Goal: Transaction & Acquisition: Book appointment/travel/reservation

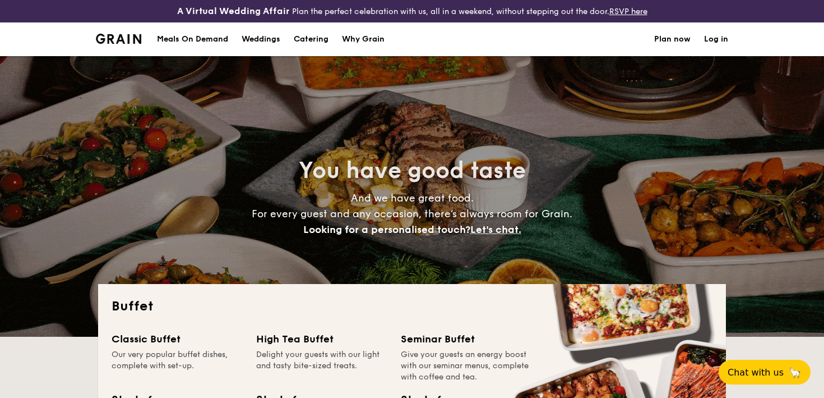
select select
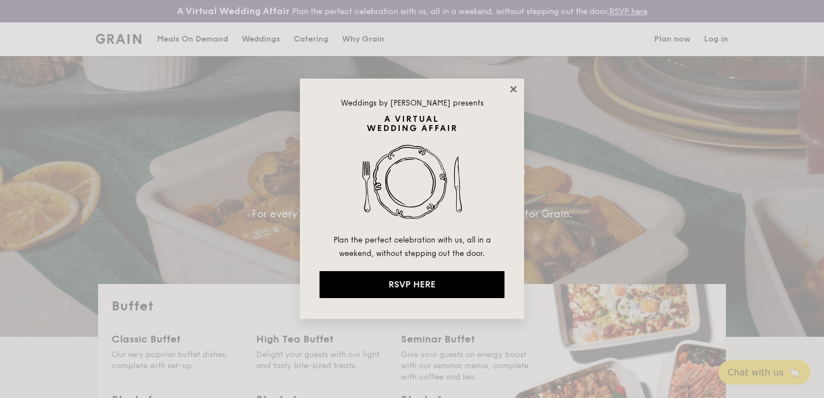
click at [513, 87] on icon at bounding box center [514, 89] width 10 height 10
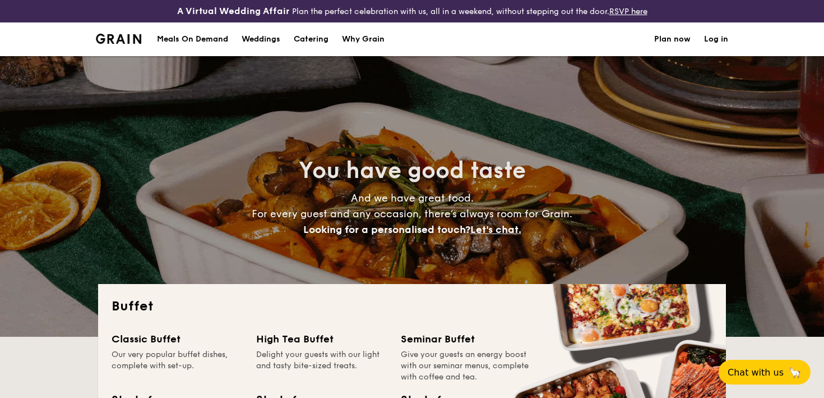
click at [310, 38] on h1 "Catering" at bounding box center [311, 39] width 35 height 34
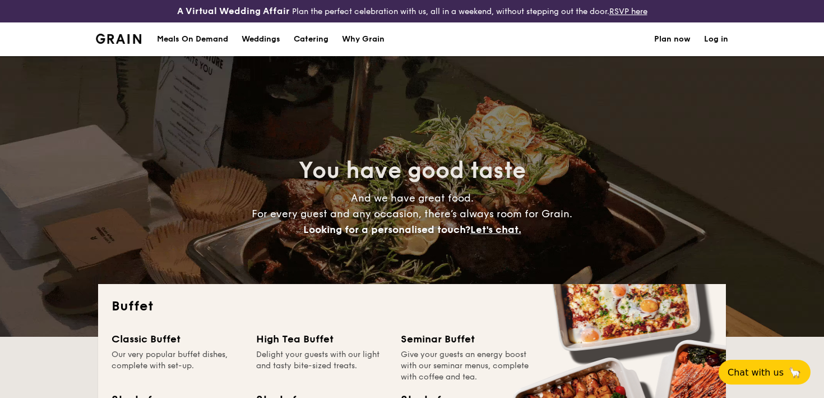
click at [279, 39] on div "Weddings" at bounding box center [261, 39] width 39 height 34
click at [320, 40] on h1 "Catering" at bounding box center [311, 39] width 35 height 34
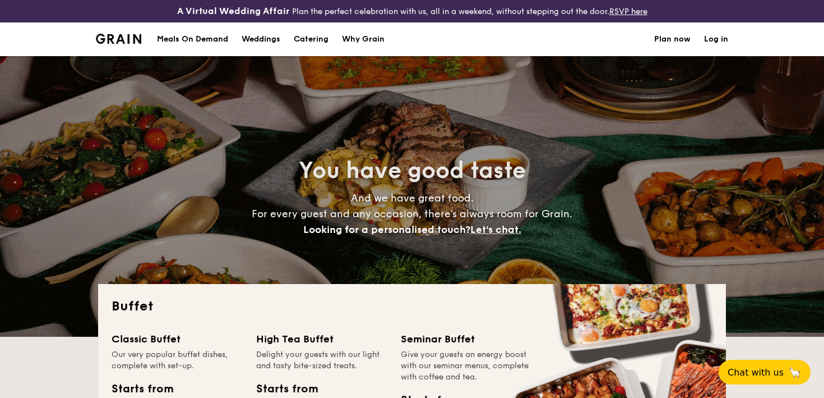
select select
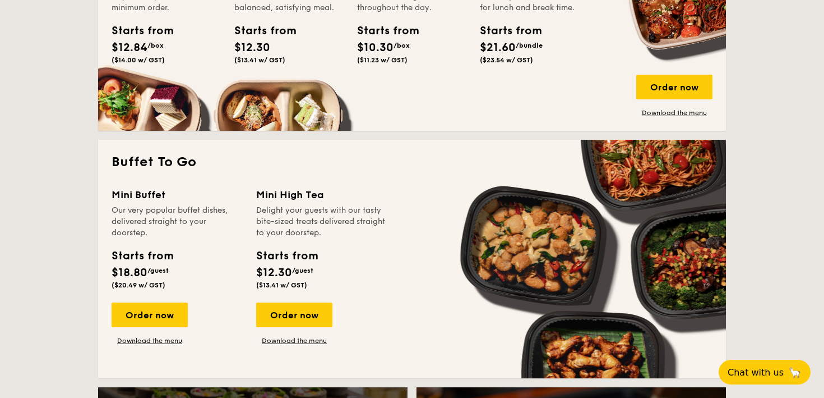
scroll to position [641, 0]
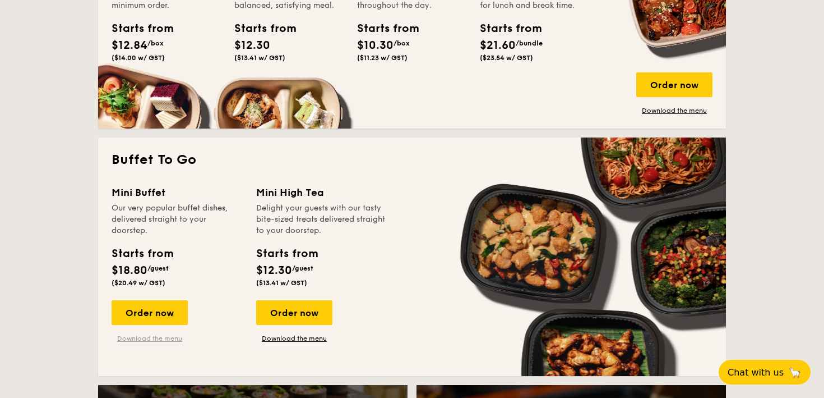
click at [160, 339] on link "Download the menu" at bounding box center [150, 338] width 76 height 9
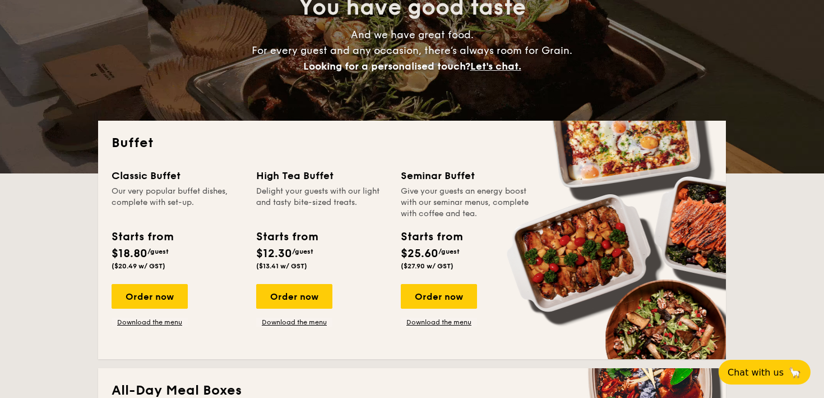
scroll to position [164, 0]
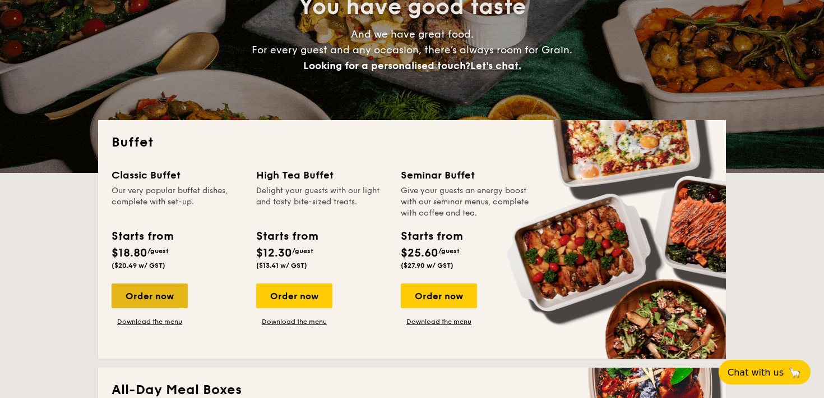
click at [162, 297] on div "Order now" at bounding box center [150, 295] width 76 height 25
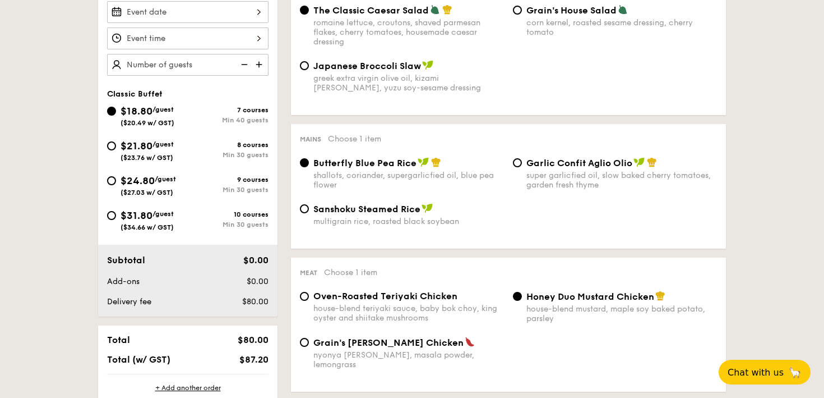
scroll to position [352, 0]
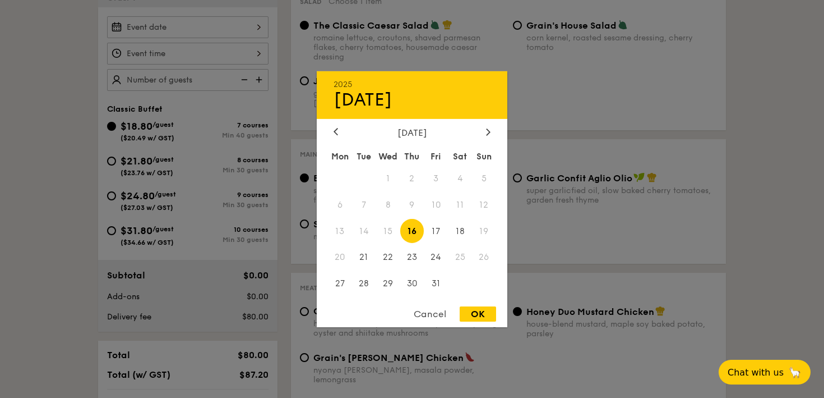
click at [257, 28] on div "2025 Oct [DATE] Tue Wed Thu Fri Sat Sun 1 2 3 4 5 6 7 8 9 10 11 12 13 14 15 16 …" at bounding box center [188, 27] width 162 height 22
click at [485, 135] on div at bounding box center [488, 132] width 10 height 11
click at [467, 173] on span "1" at bounding box center [460, 178] width 24 height 24
click at [485, 320] on div "OK" at bounding box center [478, 313] width 36 height 15
type input "[DATE]"
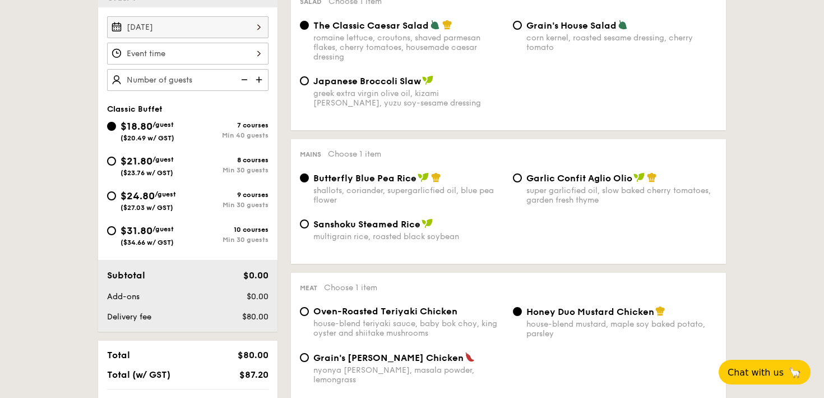
click at [256, 53] on div at bounding box center [188, 54] width 162 height 22
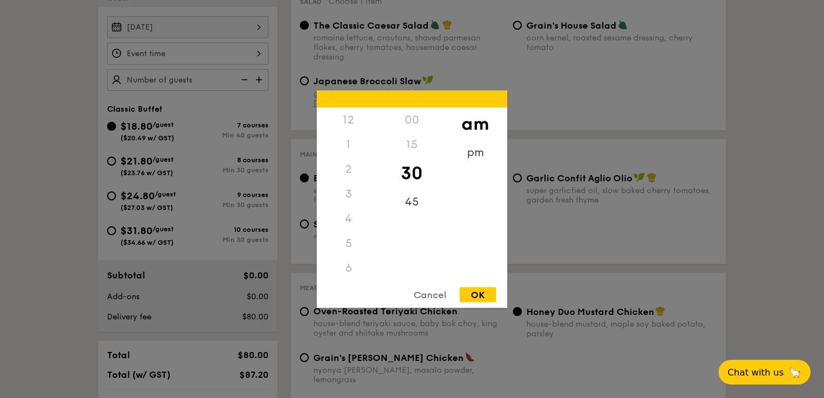
scroll to position [123, 0]
click at [487, 293] on div "OK" at bounding box center [478, 294] width 36 height 15
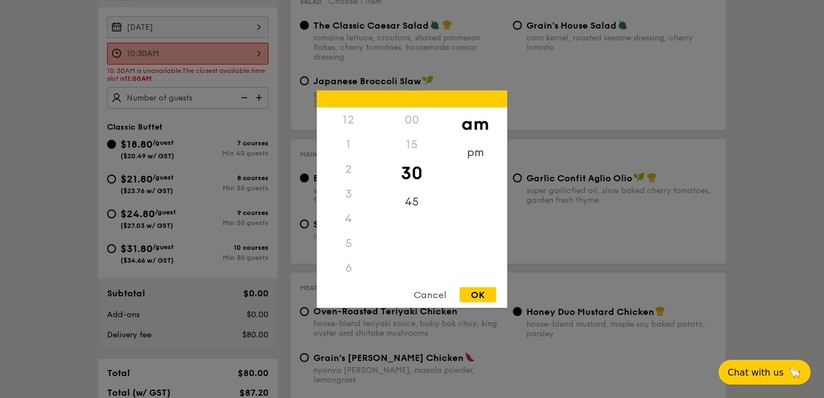
click at [259, 57] on div "10:30AM 12 1 2 3 4 5 6 7 8 9 10 11 00 15 30 45 am pm Cancel OK" at bounding box center [188, 54] width 162 height 22
click at [351, 266] on div "11" at bounding box center [348, 279] width 63 height 33
click at [414, 115] on div "00" at bounding box center [411, 123] width 63 height 33
click at [465, 295] on div "OK" at bounding box center [478, 294] width 36 height 15
type input "11:00AM"
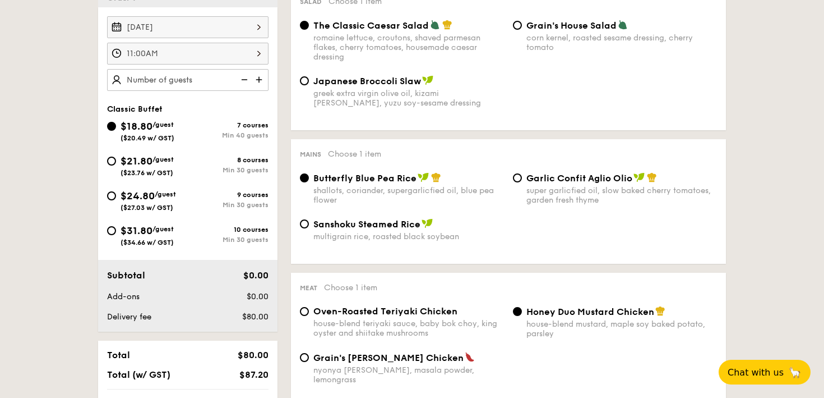
click at [261, 85] on img at bounding box center [260, 79] width 17 height 21
type input "40 guests"
click at [248, 81] on img at bounding box center [243, 79] width 17 height 21
click at [116, 163] on div "$21.80 /guest ($23.76 w/ GST)" at bounding box center [147, 165] width 81 height 24
click at [116, 163] on input "$21.80 /guest ($23.76 w/ GST) 8 courses Min 30 guests" at bounding box center [111, 160] width 9 height 9
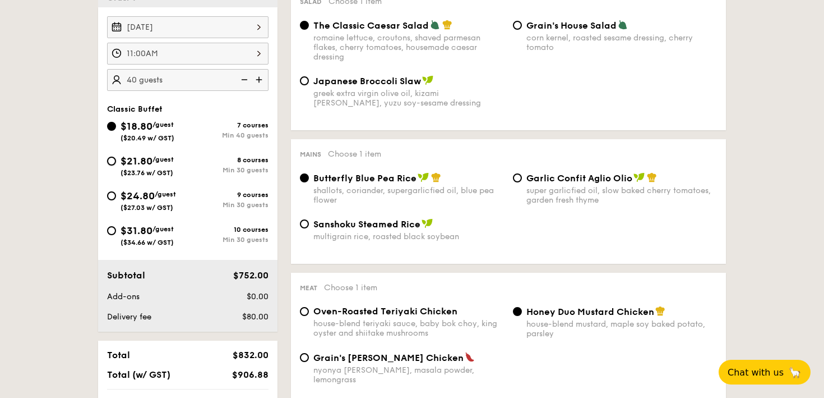
radio input "true"
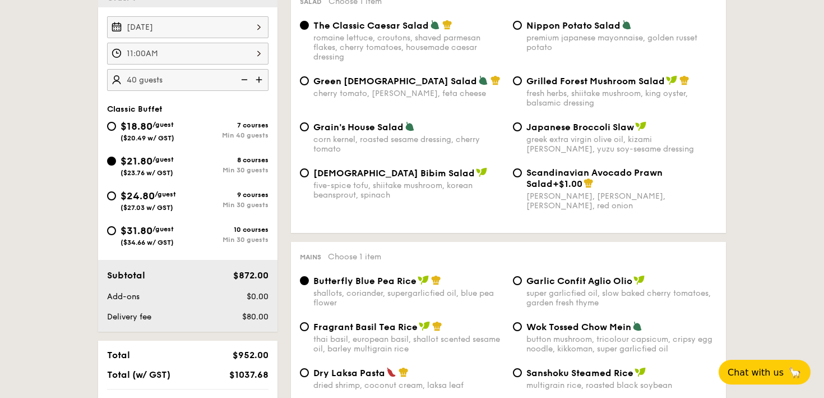
click at [248, 79] on img at bounding box center [243, 79] width 17 height 21
type input "30 guests"
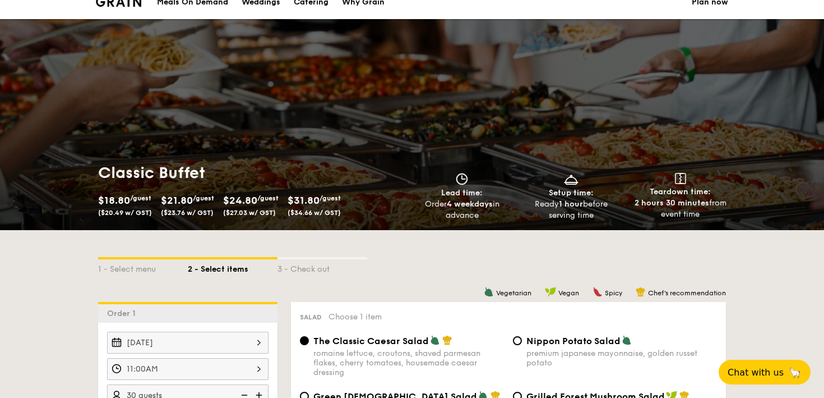
scroll to position [0, 0]
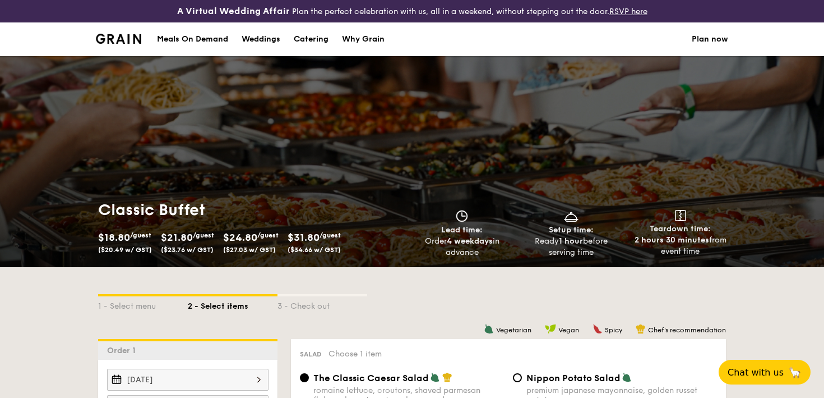
click at [308, 40] on div "Catering" at bounding box center [311, 39] width 35 height 34
select select
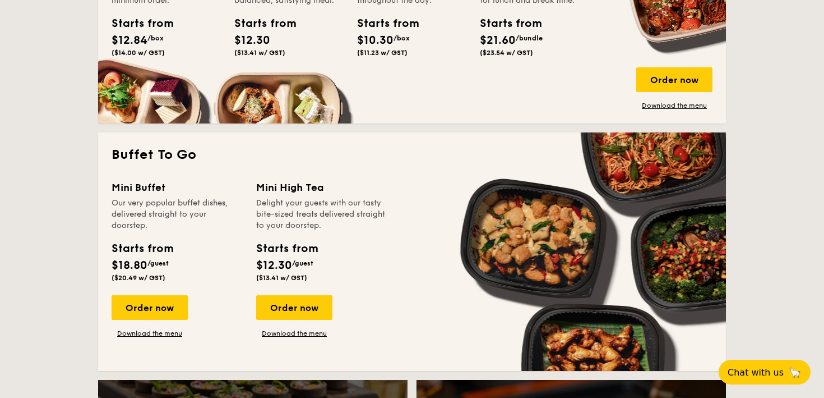
scroll to position [653, 0]
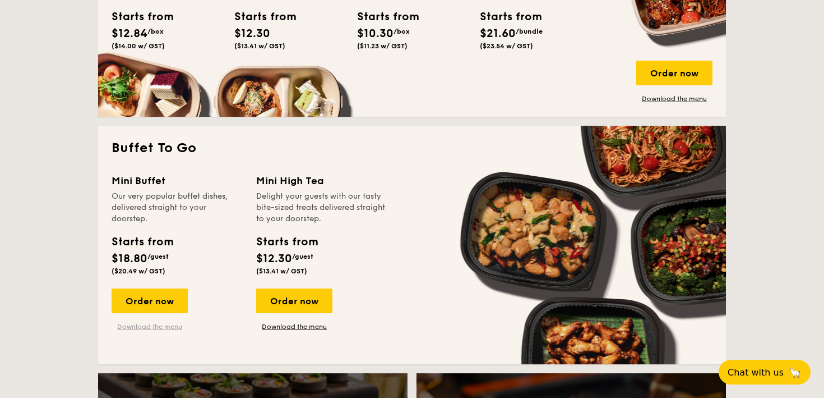
click at [173, 325] on link "Download the menu" at bounding box center [150, 326] width 76 height 9
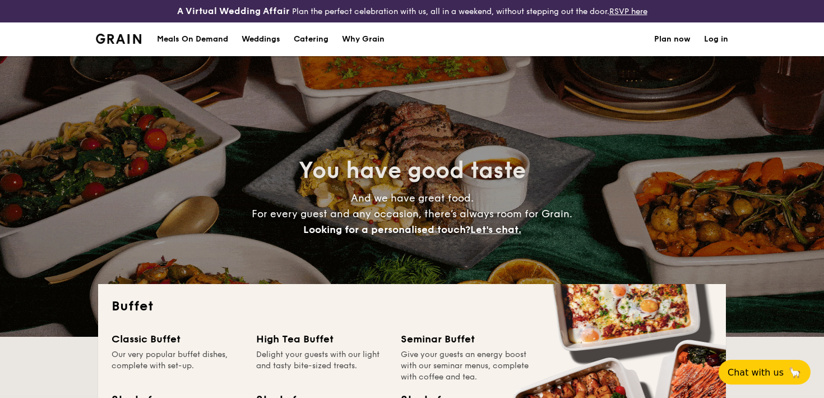
scroll to position [144, 0]
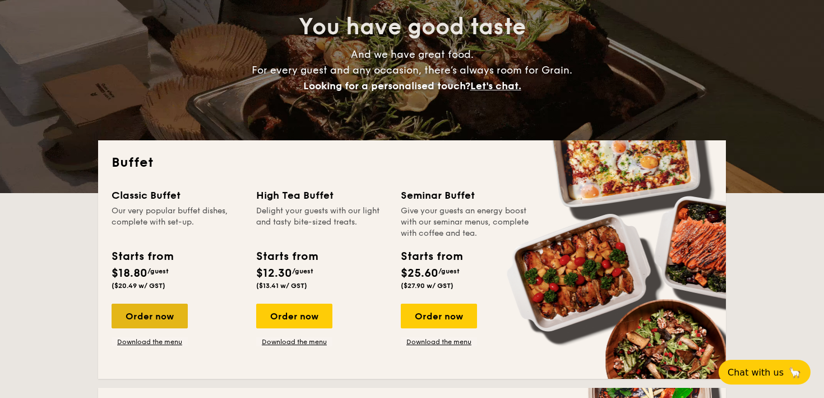
click at [162, 313] on div "Order now" at bounding box center [150, 315] width 76 height 25
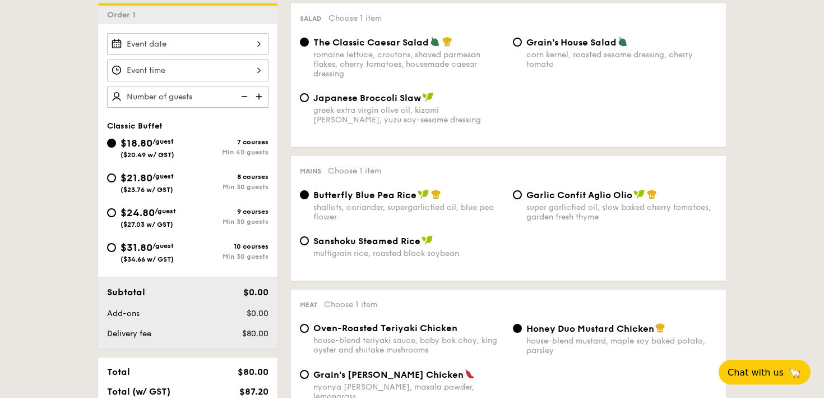
scroll to position [335, 0]
click at [142, 181] on span "$21.80" at bounding box center [137, 178] width 32 height 12
click at [116, 181] on input "$21.80 /guest ($23.76 w/ GST) 8 courses Min 30 guests" at bounding box center [111, 178] width 9 height 9
radio input "true"
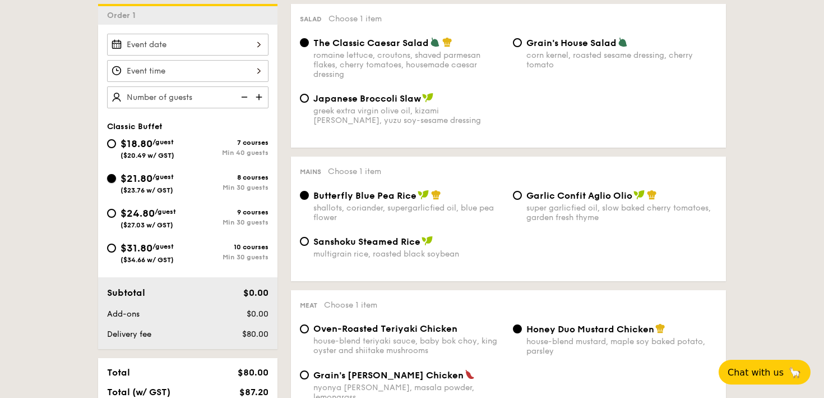
radio input "true"
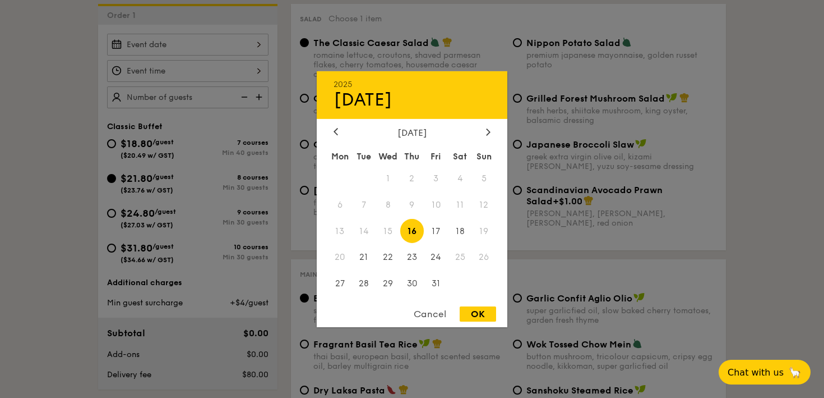
click at [257, 50] on div "2025 Oct [DATE] Tue Wed Thu Fri Sat Sun 1 2 3 4 5 6 7 8 9 10 11 12 13 14 15 16 …" at bounding box center [188, 45] width 162 height 22
click at [462, 227] on span "18" at bounding box center [460, 231] width 24 height 24
click at [469, 313] on div "OK" at bounding box center [478, 313] width 36 height 15
type input "[DATE]"
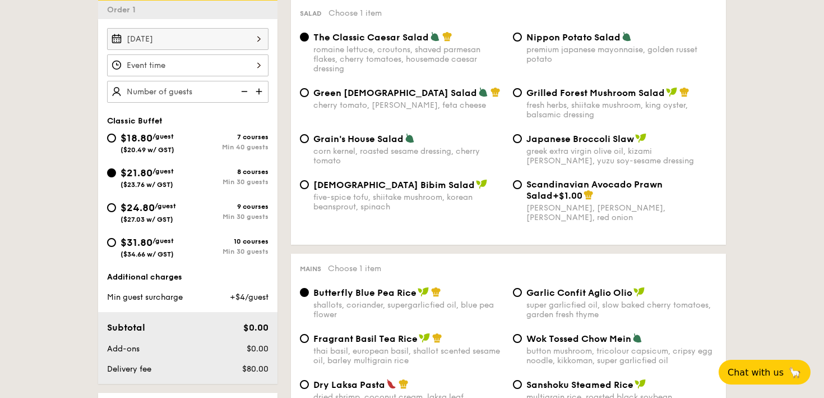
scroll to position [340, 0]
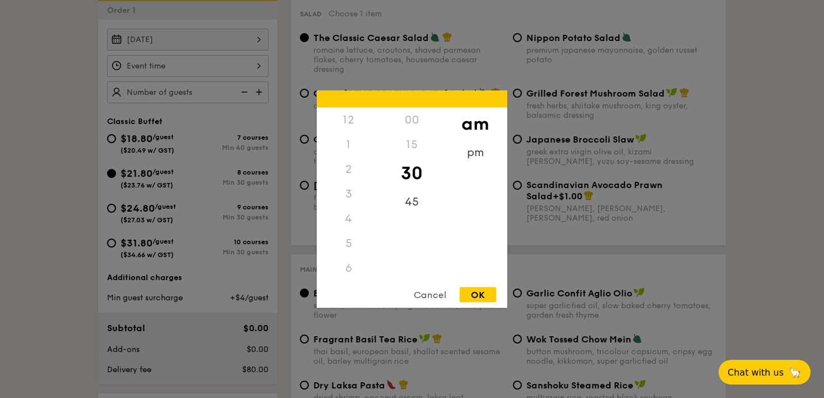
click at [255, 75] on div "12 1 2 3 4 5 6 7 8 9 10 11 00 15 30 45 am pm Cancel OK" at bounding box center [188, 66] width 162 height 22
click at [251, 77] on div at bounding box center [412, 199] width 824 height 398
click at [252, 74] on div "12 1 2 3 4 5 6 7 8 9 10 11 00 15 30 45 am pm Cancel OK" at bounding box center [188, 66] width 162 height 22
click at [343, 281] on div "12 1 2 3 4 5 6 7 8 9 10 11 00 15 30 45 am pm Cancel OK" at bounding box center [412, 198] width 191 height 217
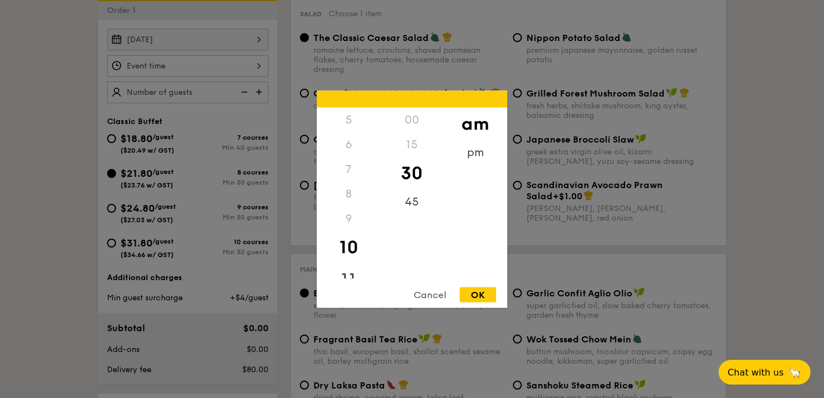
click at [352, 273] on div "11" at bounding box center [348, 279] width 63 height 33
click at [466, 289] on div "OK" at bounding box center [478, 294] width 36 height 15
type input "11:30AM"
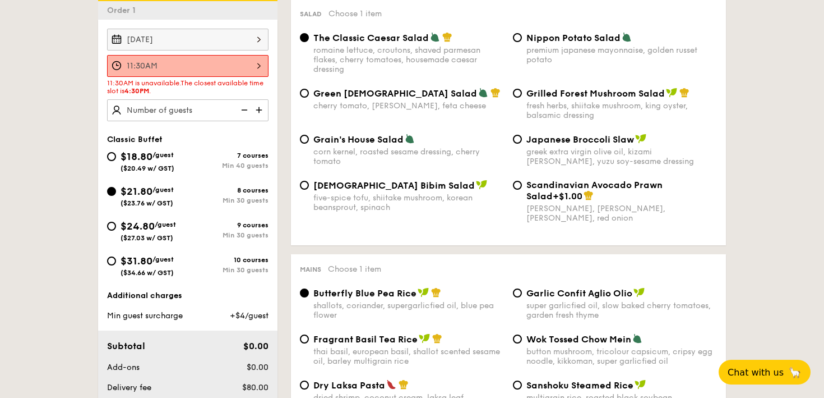
scroll to position [133, 0]
click at [248, 66] on div "11:30AM 12 1 2 3 4 5 6 7 8 9 10 11 00 15 30 45 am pm Cancel OK" at bounding box center [188, 66] width 162 height 22
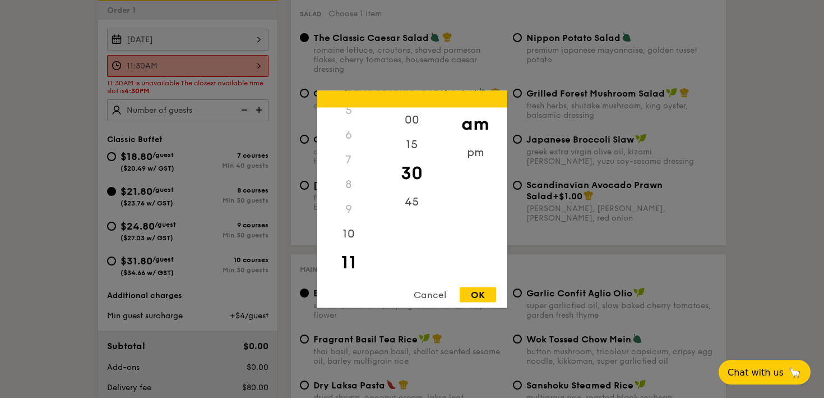
click at [245, 56] on div at bounding box center [412, 199] width 824 height 398
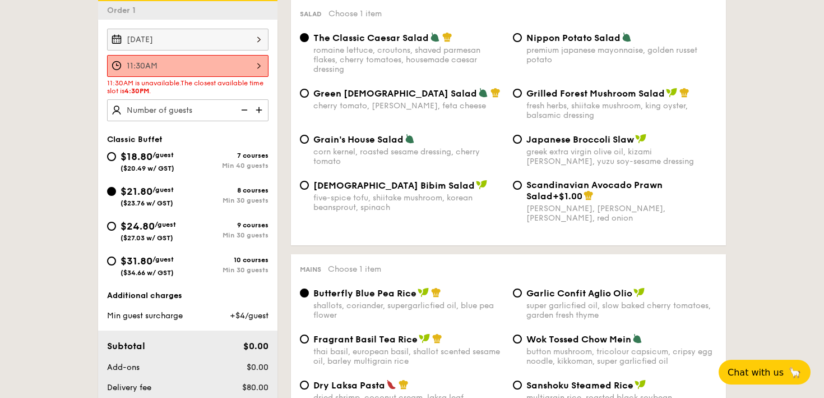
click at [255, 45] on div at bounding box center [412, 199] width 824 height 398
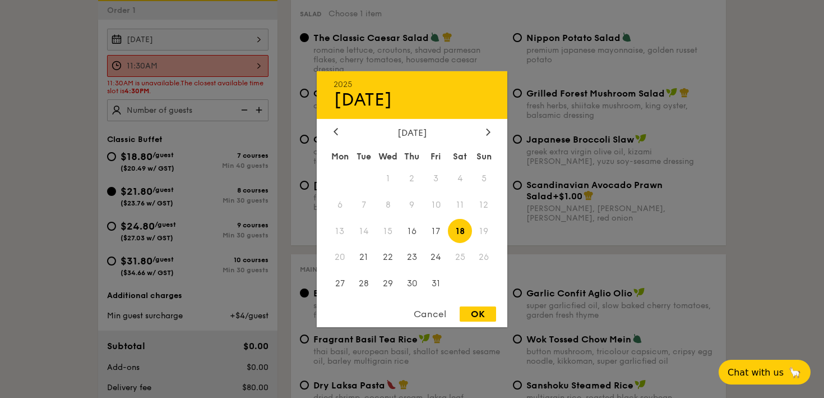
click at [256, 42] on div "[DATE] 2025 Oct [DATE] Tue Wed Thu Fri Sat Sun 1 2 3 4 5 6 7 8 9 10 11 12 13 14…" at bounding box center [188, 40] width 162 height 22
click at [486, 135] on div at bounding box center [488, 132] width 10 height 11
click at [462, 193] on span "8" at bounding box center [460, 204] width 24 height 24
click at [479, 320] on div "OK" at bounding box center [478, 313] width 36 height 15
type input "[DATE]"
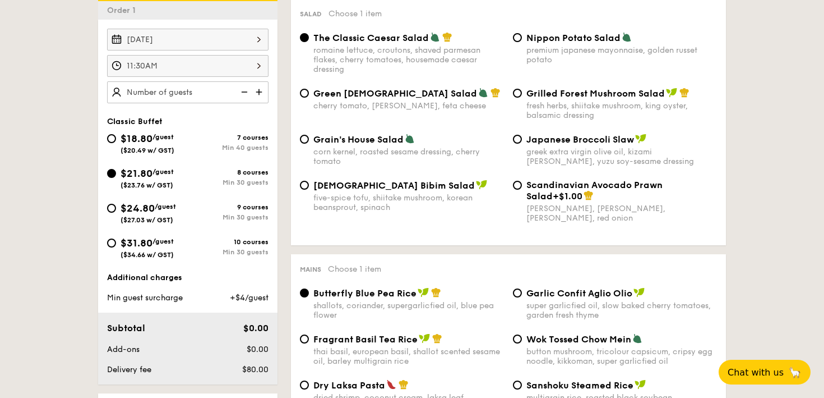
click at [258, 99] on img at bounding box center [260, 91] width 17 height 21
click at [262, 94] on img at bounding box center [260, 91] width 17 height 21
type input "30 guests"
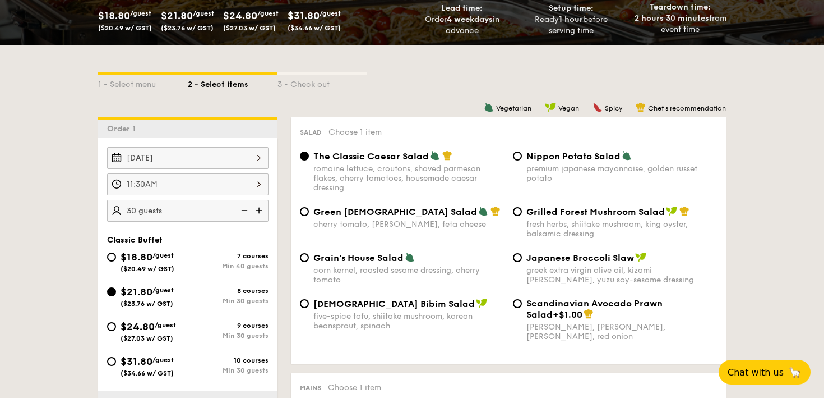
scroll to position [223, 0]
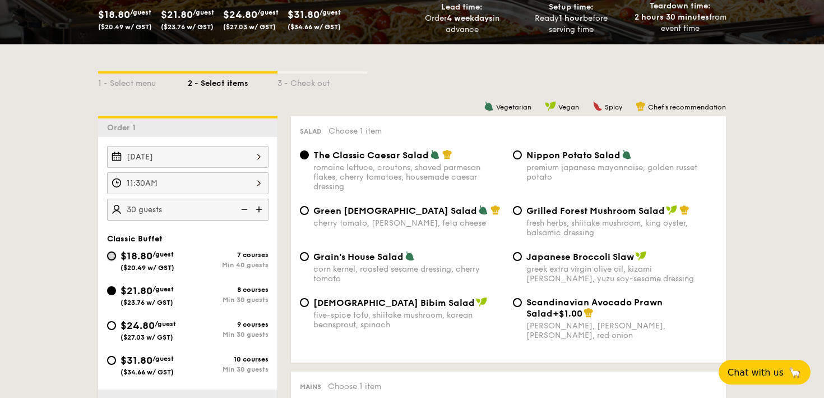
click at [113, 259] on input "$18.80 /guest ($20.49 w/ GST) 7 courses Min 40 guests" at bounding box center [111, 255] width 9 height 9
radio input "true"
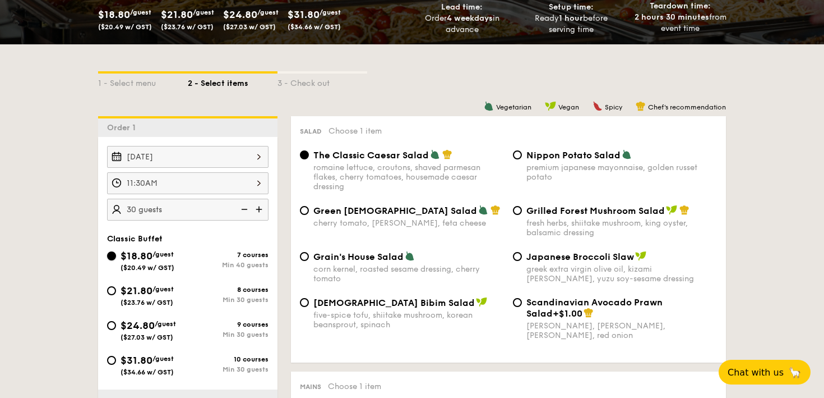
radio input "true"
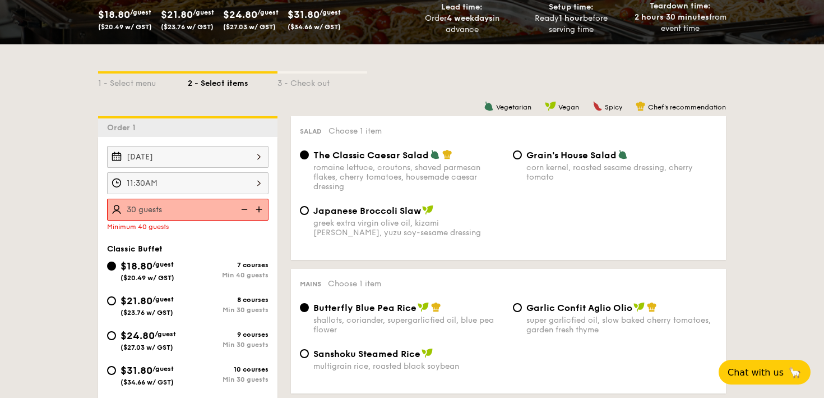
click at [252, 216] on img at bounding box center [260, 209] width 17 height 21
type input "40 guests"
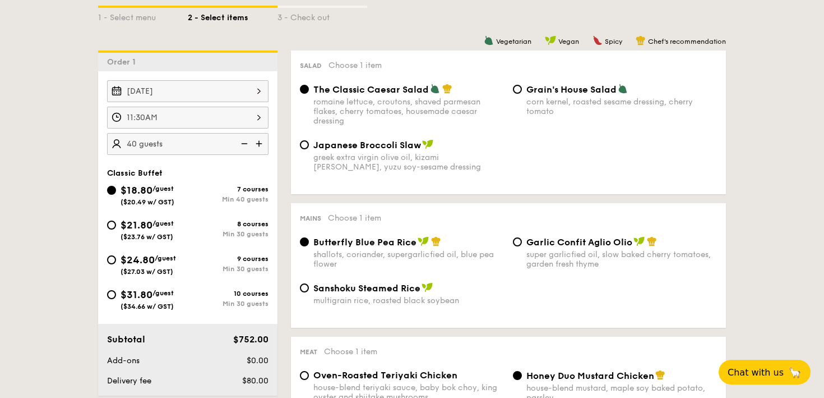
scroll to position [283, 0]
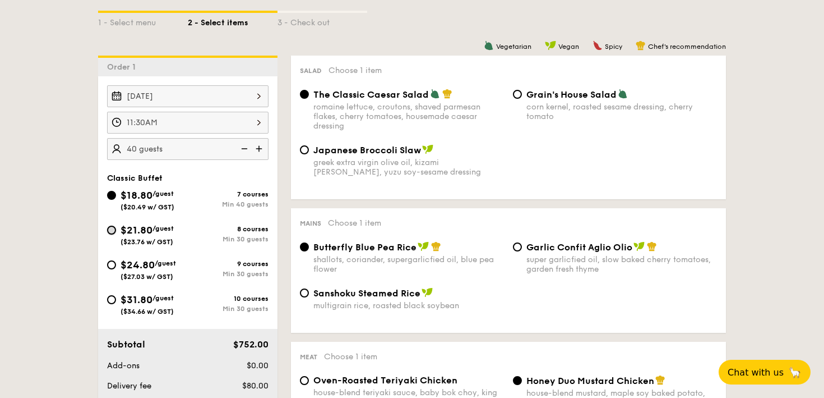
click at [113, 229] on input "$21.80 /guest ($23.76 w/ GST) 8 courses Min 30 guests" at bounding box center [111, 229] width 9 height 9
radio input "true"
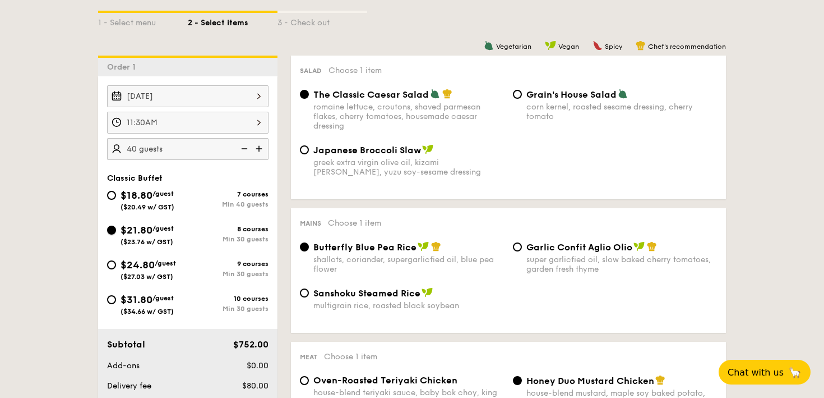
radio input "true"
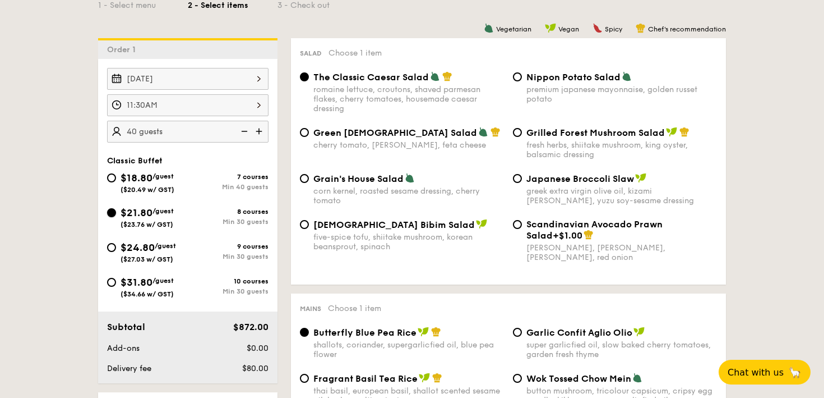
scroll to position [300, 0]
click at [242, 135] on img at bounding box center [243, 131] width 17 height 21
type input "30 guests"
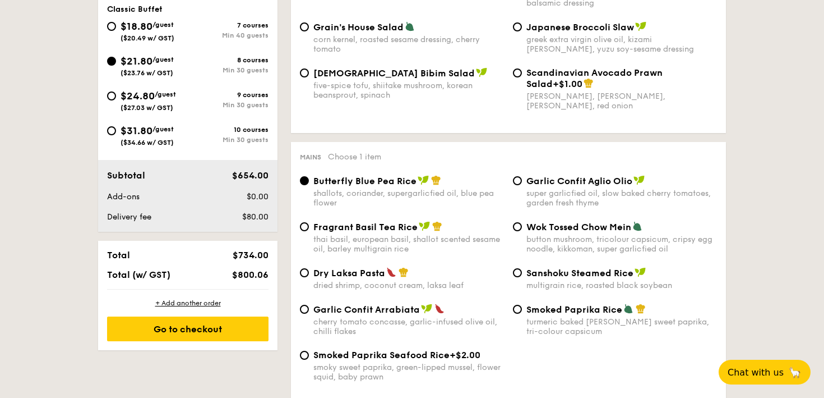
scroll to position [453, 0]
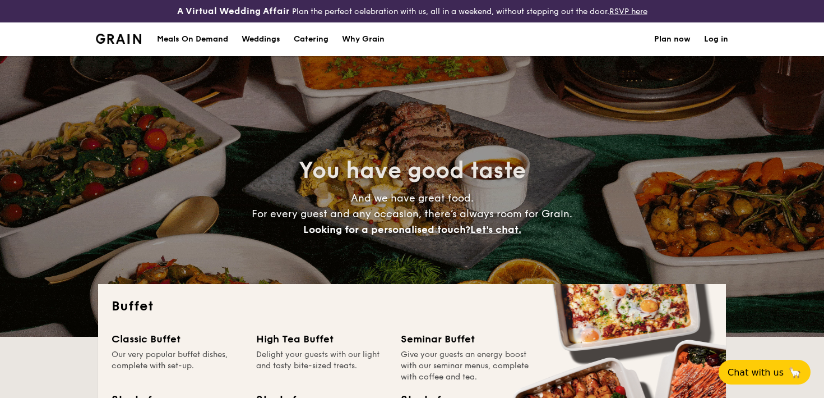
select select
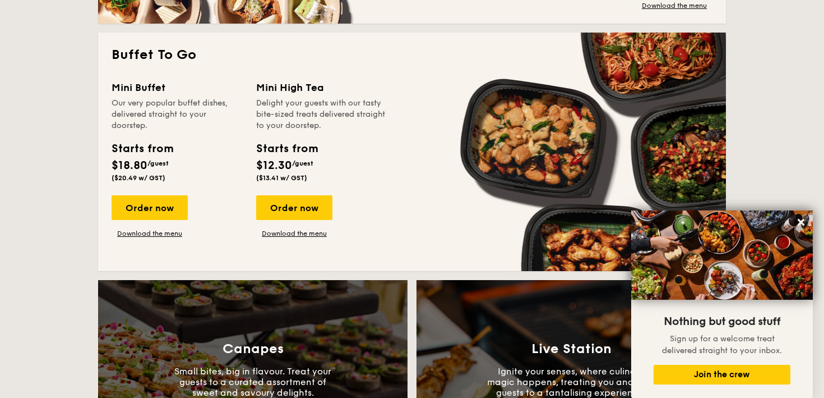
scroll to position [739, 0]
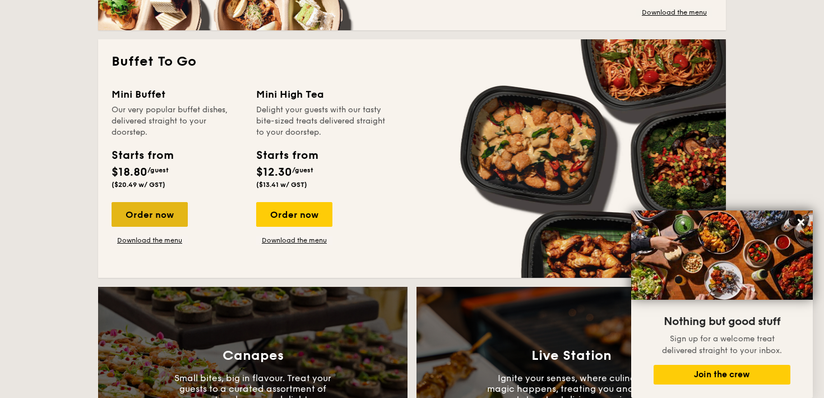
click at [177, 211] on div "Order now" at bounding box center [150, 214] width 76 height 25
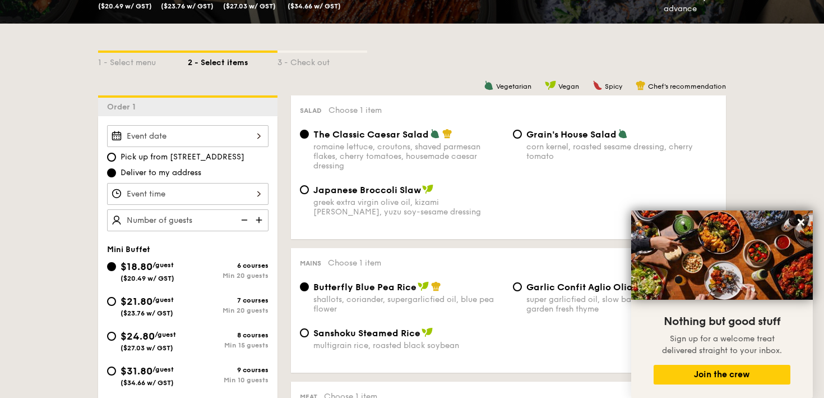
scroll to position [253, 0]
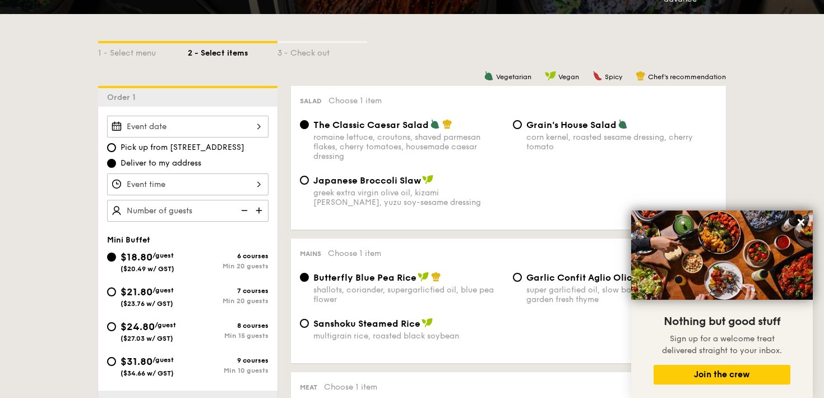
click at [262, 192] on div at bounding box center [188, 184] width 162 height 22
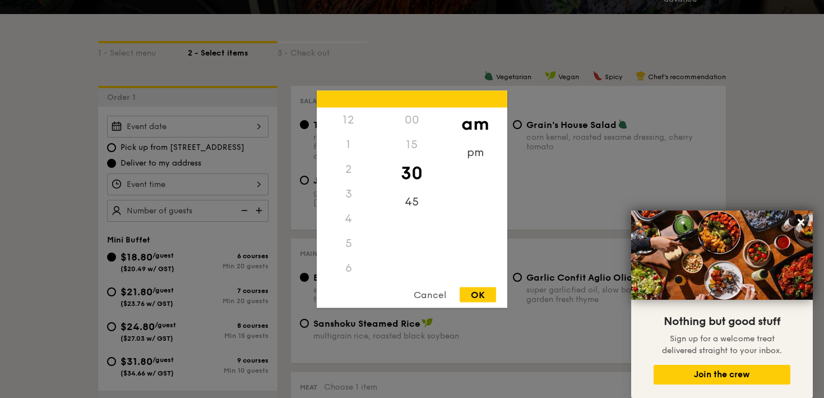
scroll to position [123, 0]
click at [441, 294] on div "Cancel" at bounding box center [430, 294] width 55 height 15
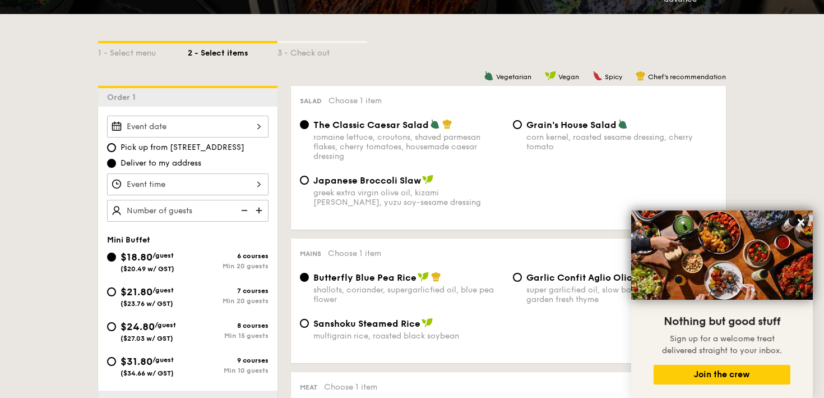
click at [255, 205] on img at bounding box center [260, 210] width 17 height 21
type input "25 guests"
click at [250, 142] on label "Pick up from 5 Burn Road #05-01" at bounding box center [188, 147] width 162 height 11
click at [116, 143] on input "Pick up from 5 Burn Road #05-01" at bounding box center [111, 147] width 9 height 9
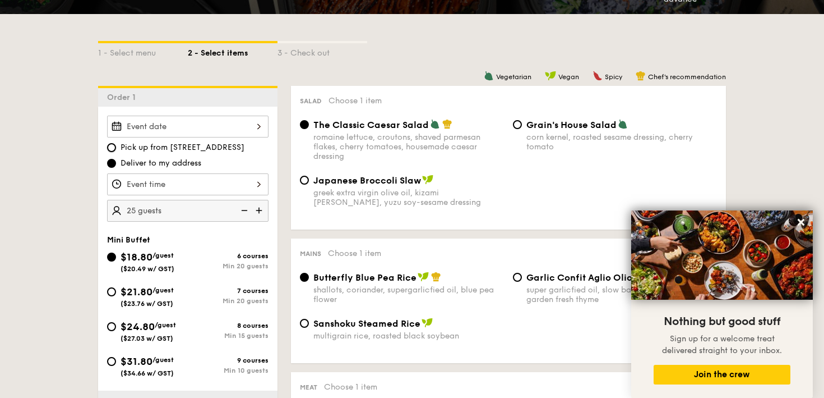
radio input "true"
click at [251, 130] on div at bounding box center [188, 127] width 162 height 22
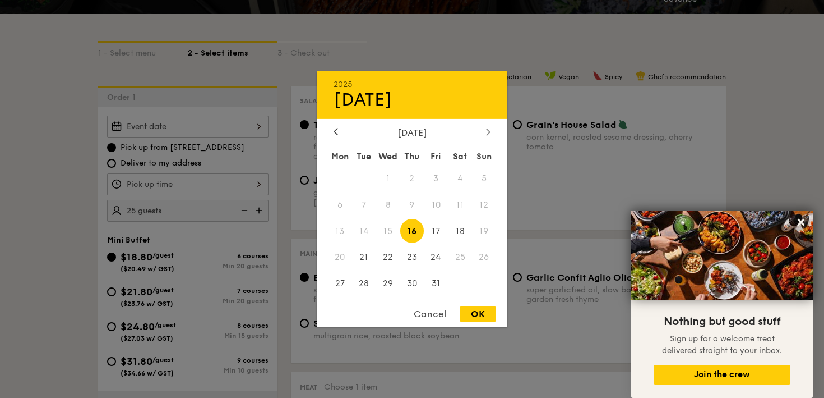
click at [487, 136] on div at bounding box center [488, 132] width 10 height 11
click at [464, 181] on span "1" at bounding box center [460, 178] width 24 height 24
click at [247, 189] on div at bounding box center [412, 199] width 824 height 398
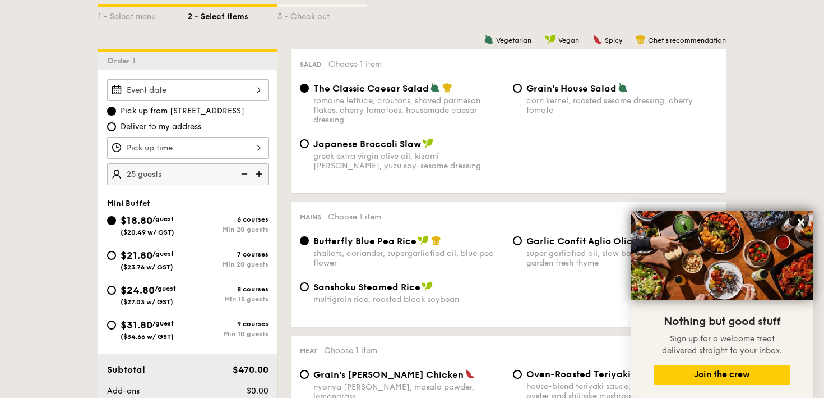
scroll to position [301, 0]
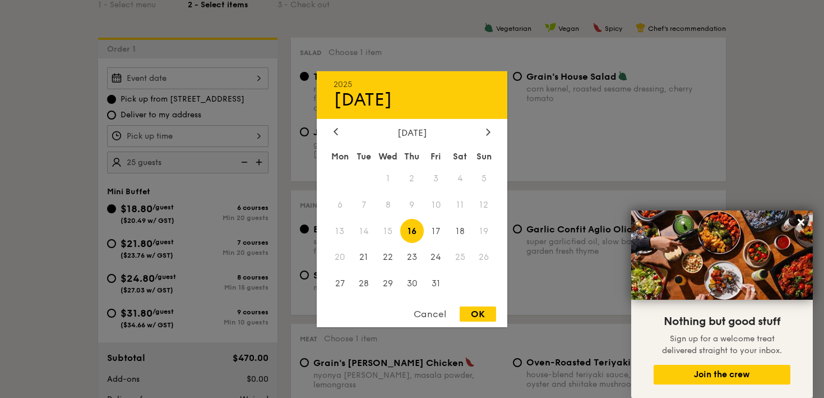
click at [256, 80] on div "2025 Oct [DATE] Tue Wed Thu Fri Sat Sun 1 2 3 4 5 6 7 8 9 10 11 12 13 14 15 16 …" at bounding box center [188, 78] width 162 height 22
click at [482, 138] on div "October 2025 Mon Tue Wed Thu Fri Sat Sun 1 2 3 4 5 6 7 8 9 10 11 12 13 14 15 16…" at bounding box center [412, 212] width 191 height 170
click at [490, 138] on div "October 2025 Mon Tue Wed Thu Fri Sat Sun 1 2 3 4 5 6 7 8 9 10 11 12 13 14 15 16…" at bounding box center [412, 212] width 191 height 170
click at [487, 132] on icon at bounding box center [488, 131] width 4 height 7
click at [464, 209] on span "8" at bounding box center [460, 204] width 24 height 24
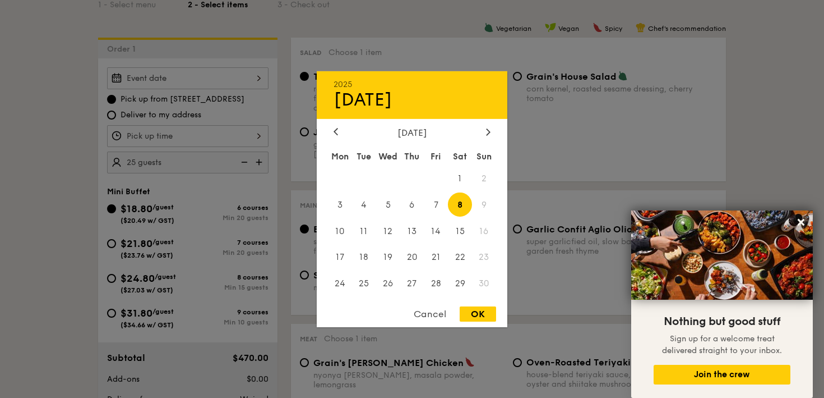
click at [476, 321] on div "OK" at bounding box center [478, 313] width 36 height 15
type input "[DATE]"
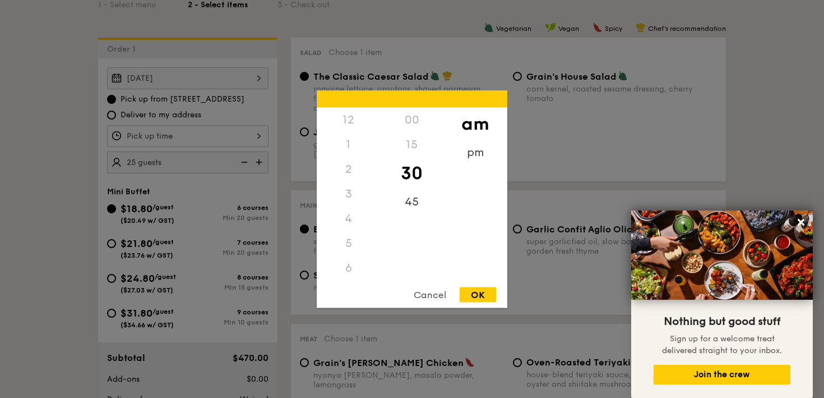
scroll to position [123, 0]
click at [165, 125] on div "12 1 2 3 4 5 6 7 8 9 10 11 00 15 30 45 am pm Cancel OK" at bounding box center [188, 136] width 162 height 22
click at [365, 270] on div "11" at bounding box center [348, 279] width 63 height 33
click at [472, 296] on div "OK" at bounding box center [478, 294] width 36 height 15
type input "11:30AM"
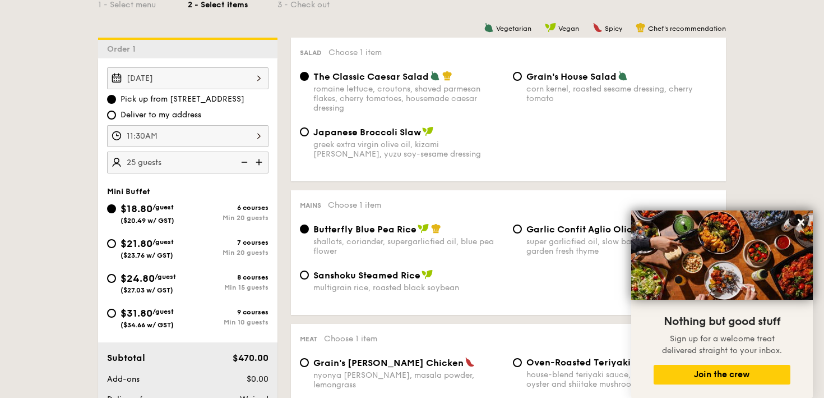
click at [135, 114] on span "Deliver to my address" at bounding box center [161, 114] width 81 height 11
click at [116, 114] on input "Deliver to my address" at bounding box center [111, 114] width 9 height 9
radio input "true"
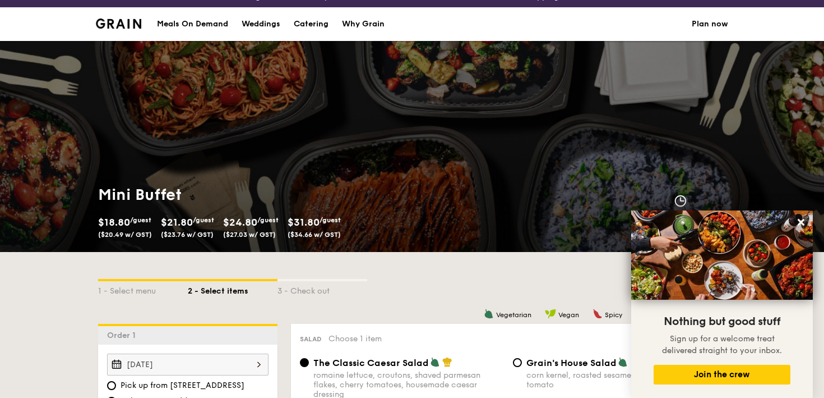
scroll to position [24, 0]
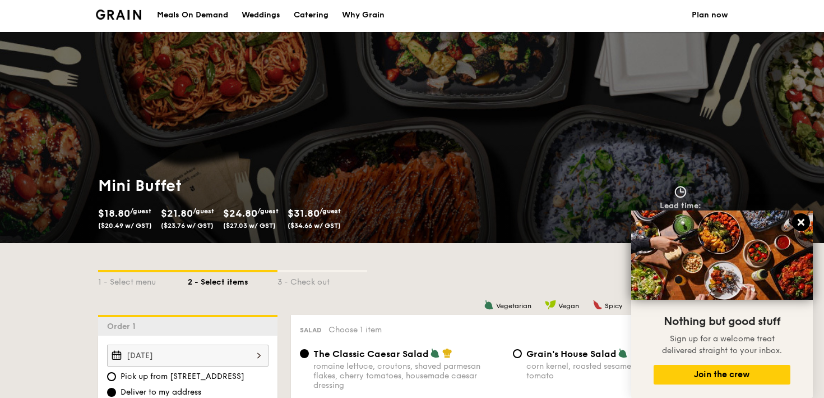
click at [803, 223] on icon at bounding box center [801, 222] width 7 height 7
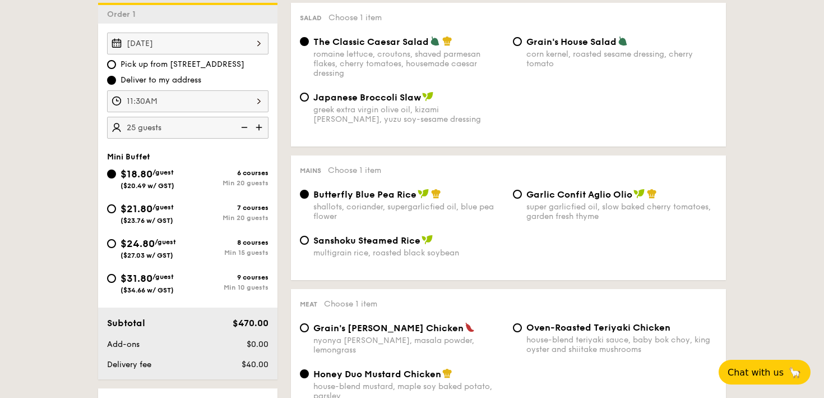
scroll to position [335, 0]
click at [257, 126] on img at bounding box center [260, 127] width 17 height 21
click at [248, 127] on img at bounding box center [243, 127] width 17 height 21
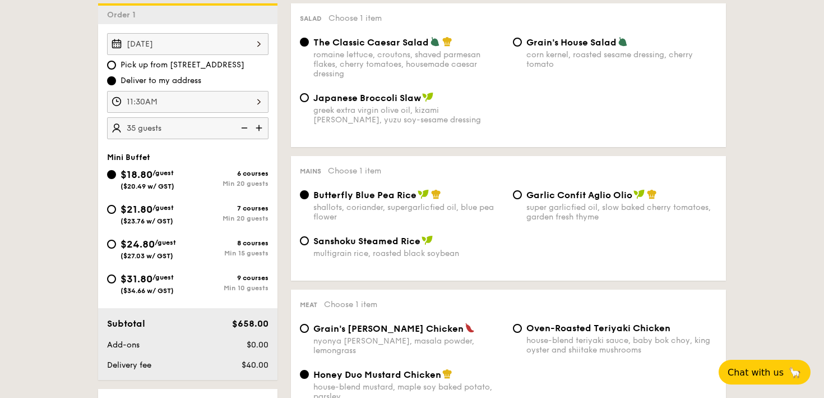
click at [248, 127] on img at bounding box center [243, 127] width 17 height 21
type input "30 guests"
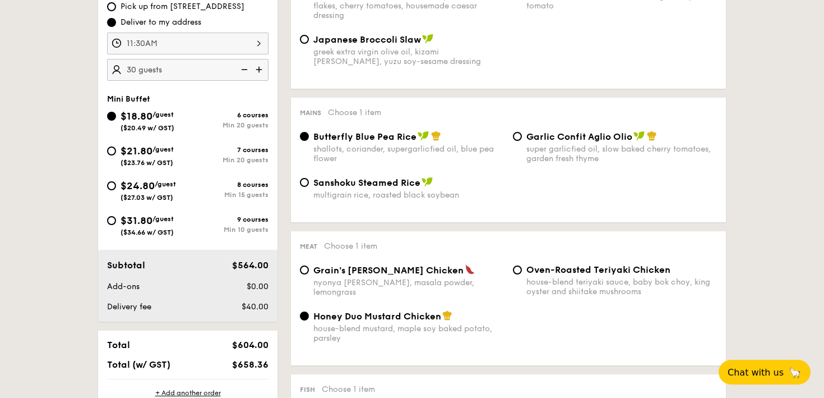
scroll to position [391, 0]
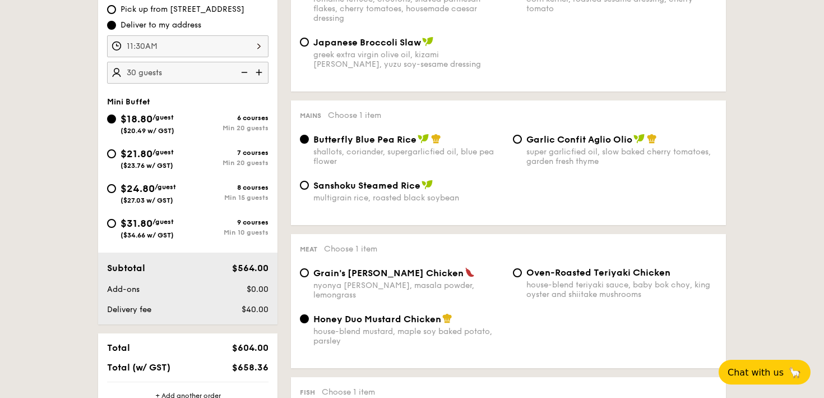
click at [116, 187] on div "$24.80 /guest ($27.03 w/ GST)" at bounding box center [147, 193] width 81 height 24
click at [116, 187] on input "$24.80 /guest ($27.03 w/ GST) 8 courses Min 15 guests" at bounding box center [111, 188] width 9 height 9
radio input "true"
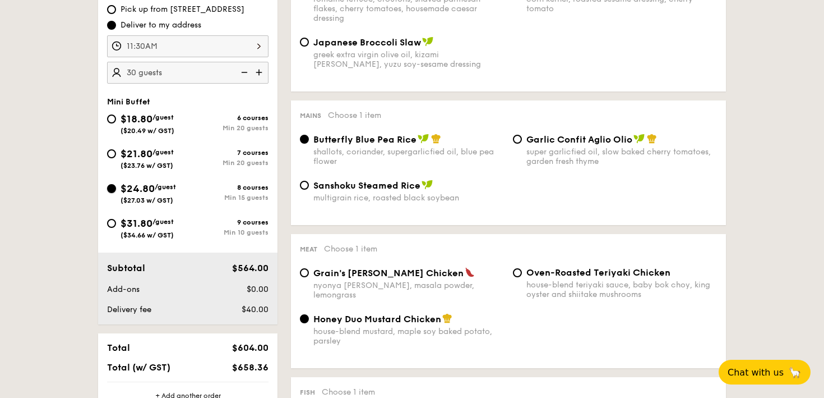
radio input "false"
radio input "true"
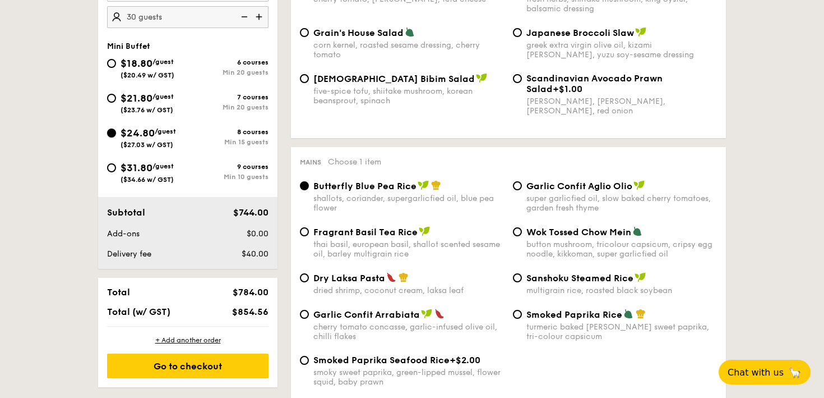
scroll to position [434, 0]
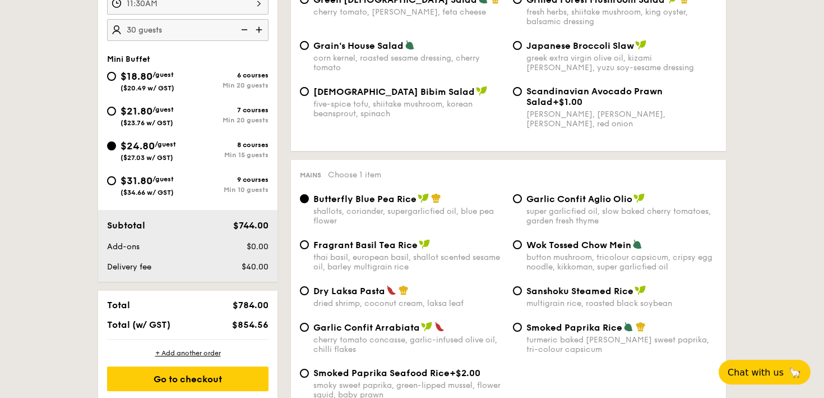
click at [127, 119] on span "($23.76 w/ GST)" at bounding box center [147, 123] width 53 height 8
click at [116, 116] on input "$21.80 /guest ($23.76 w/ GST) 7 courses Min 20 guests" at bounding box center [111, 111] width 9 height 9
radio input "true"
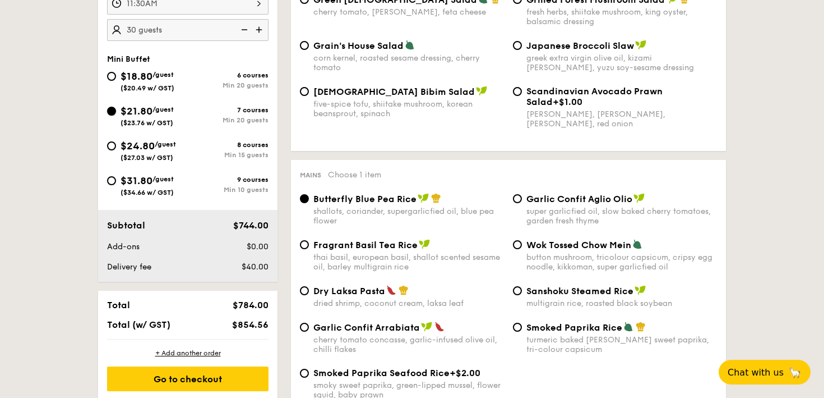
radio input "true"
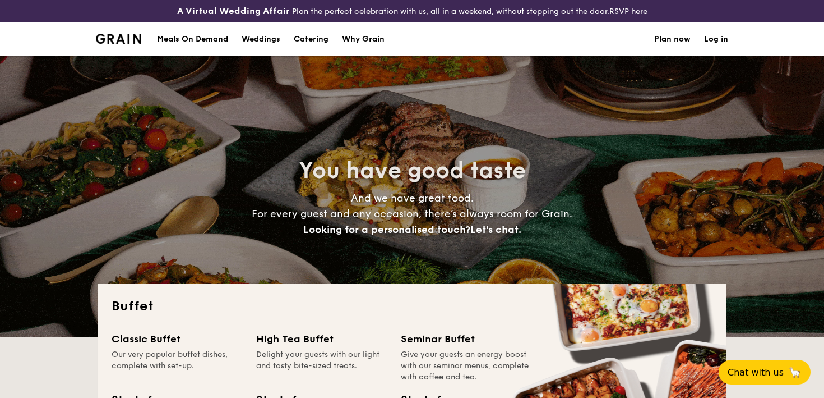
select select
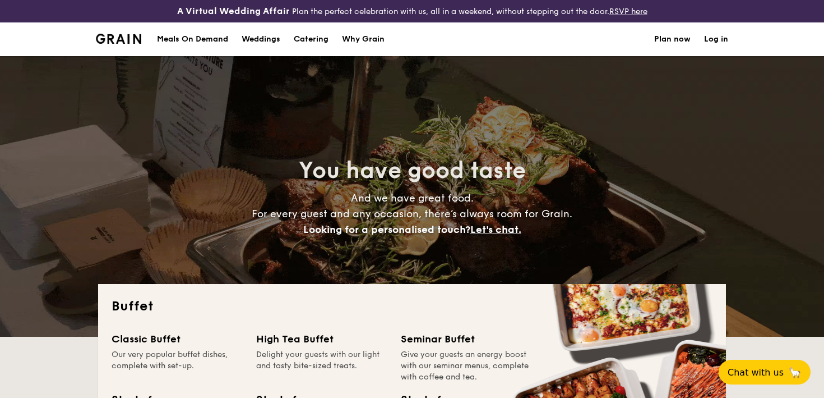
click at [320, 47] on h1 "Catering" at bounding box center [311, 39] width 35 height 34
